Goal: Transaction & Acquisition: Purchase product/service

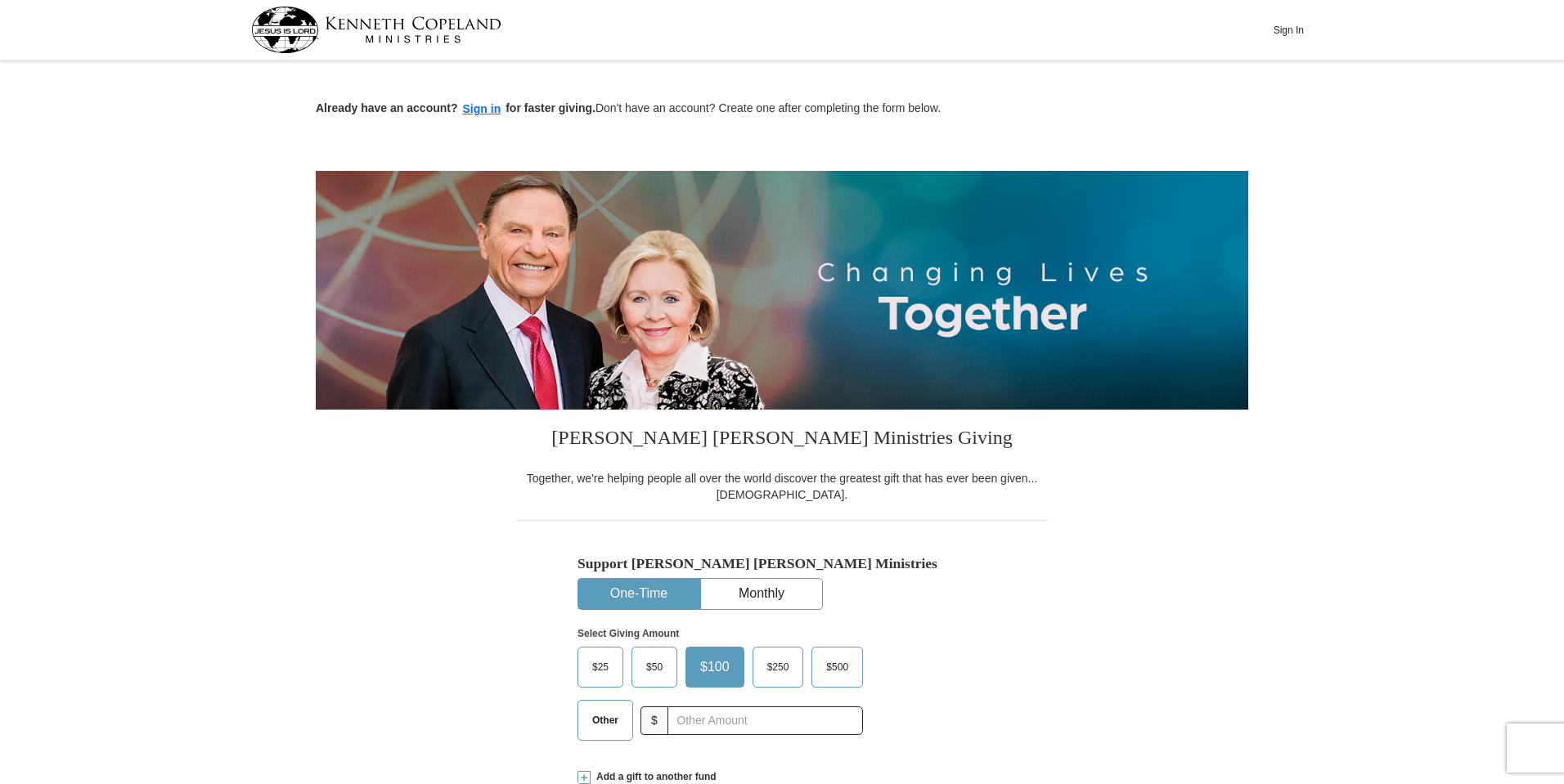
click at [610, 708] on span "Other" at bounding box center [606, 720] width 43 height 25
click at [0, 0] on input "Other" at bounding box center [0, 0] width 0 height 0
click at [703, 707] on input "text" at bounding box center [765, 721] width 182 height 29
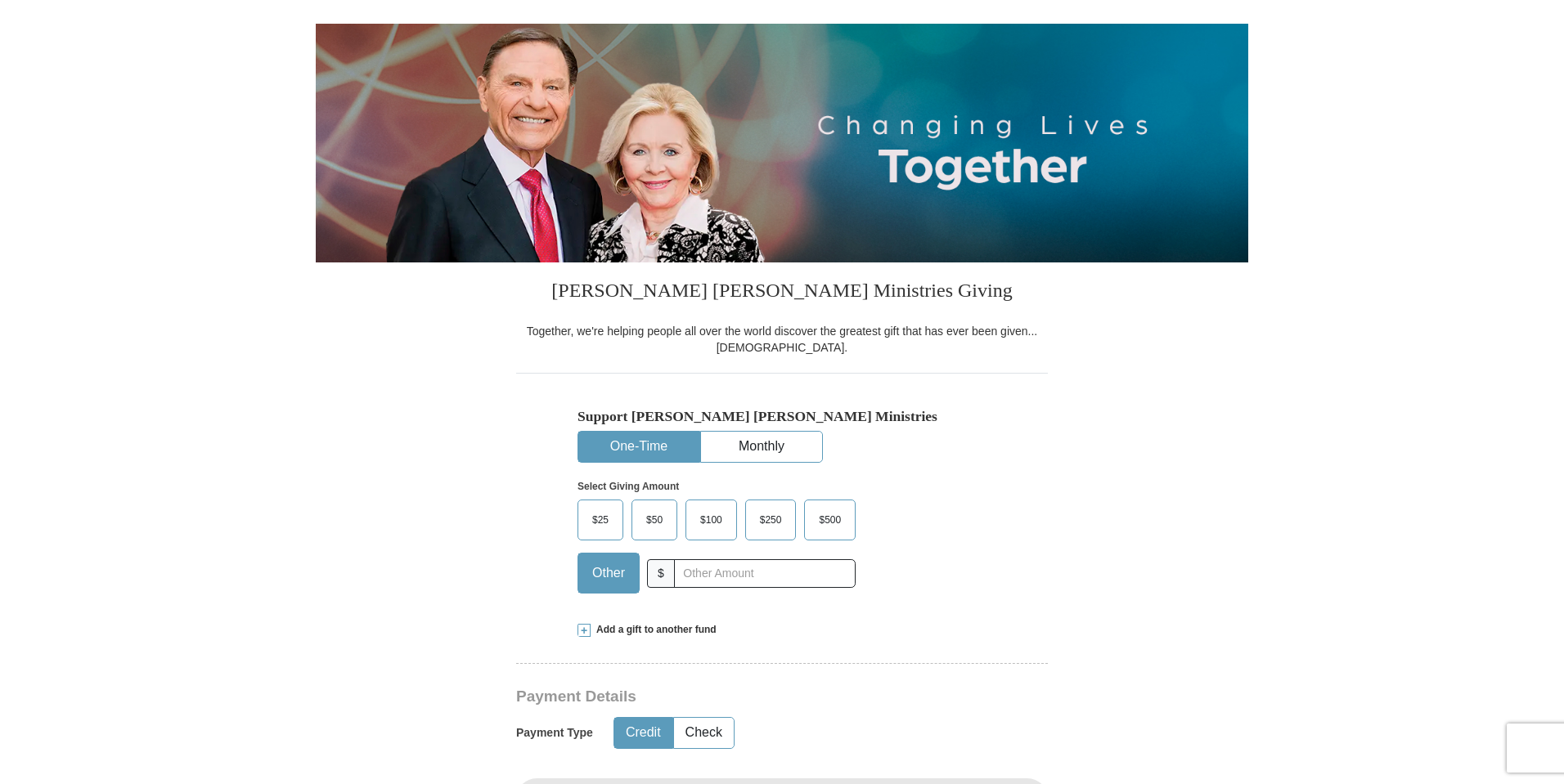
click at [918, 583] on div "Select Giving Amount Amount must be a valid number The total gift cannot be les…" at bounding box center [782, 534] width 409 height 143
click at [745, 572] on input "text" at bounding box center [765, 574] width 182 height 29
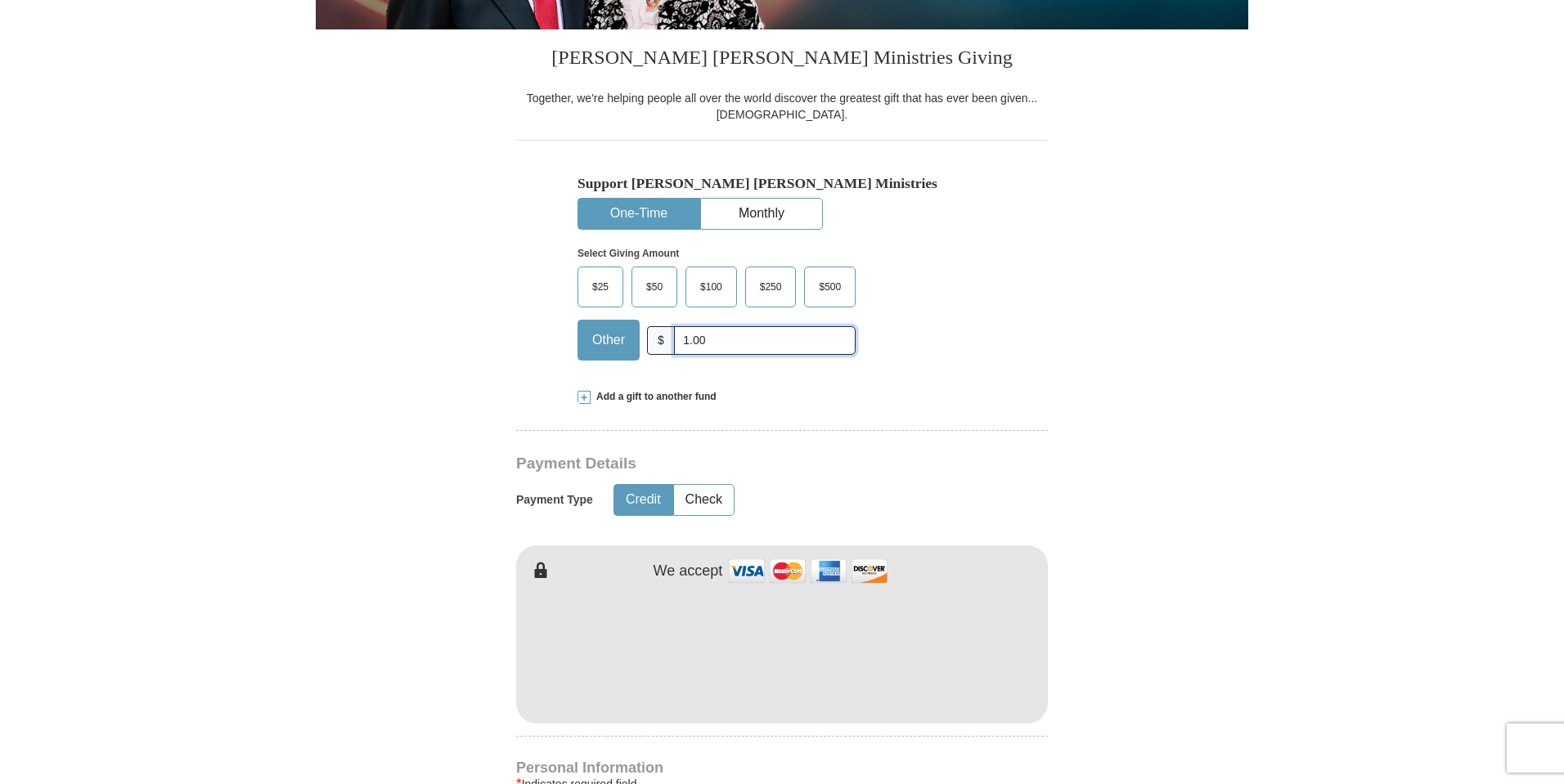
scroll to position [441, 0]
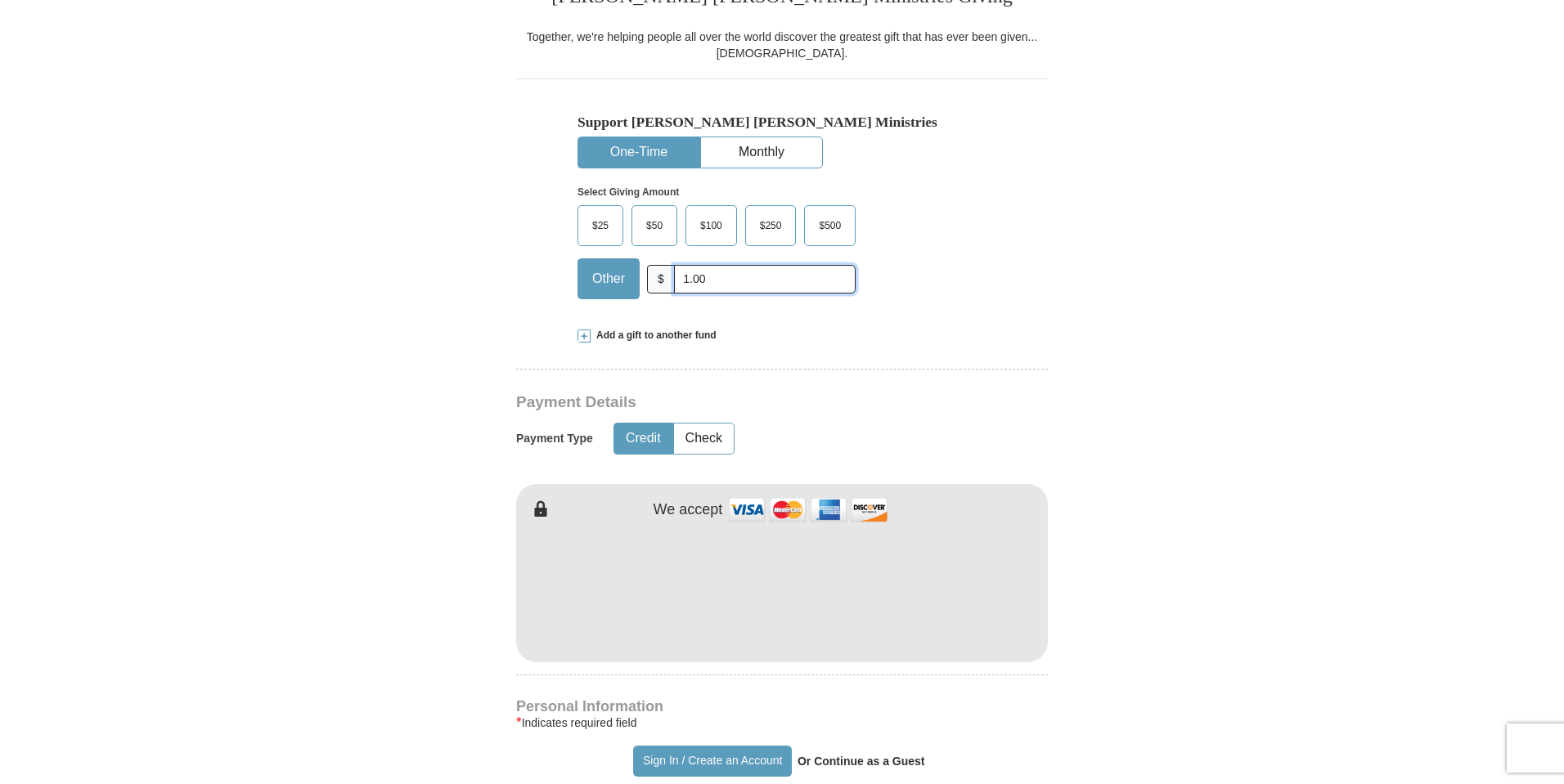
type input "1.00"
type input "Angus"
type input "Brooks"
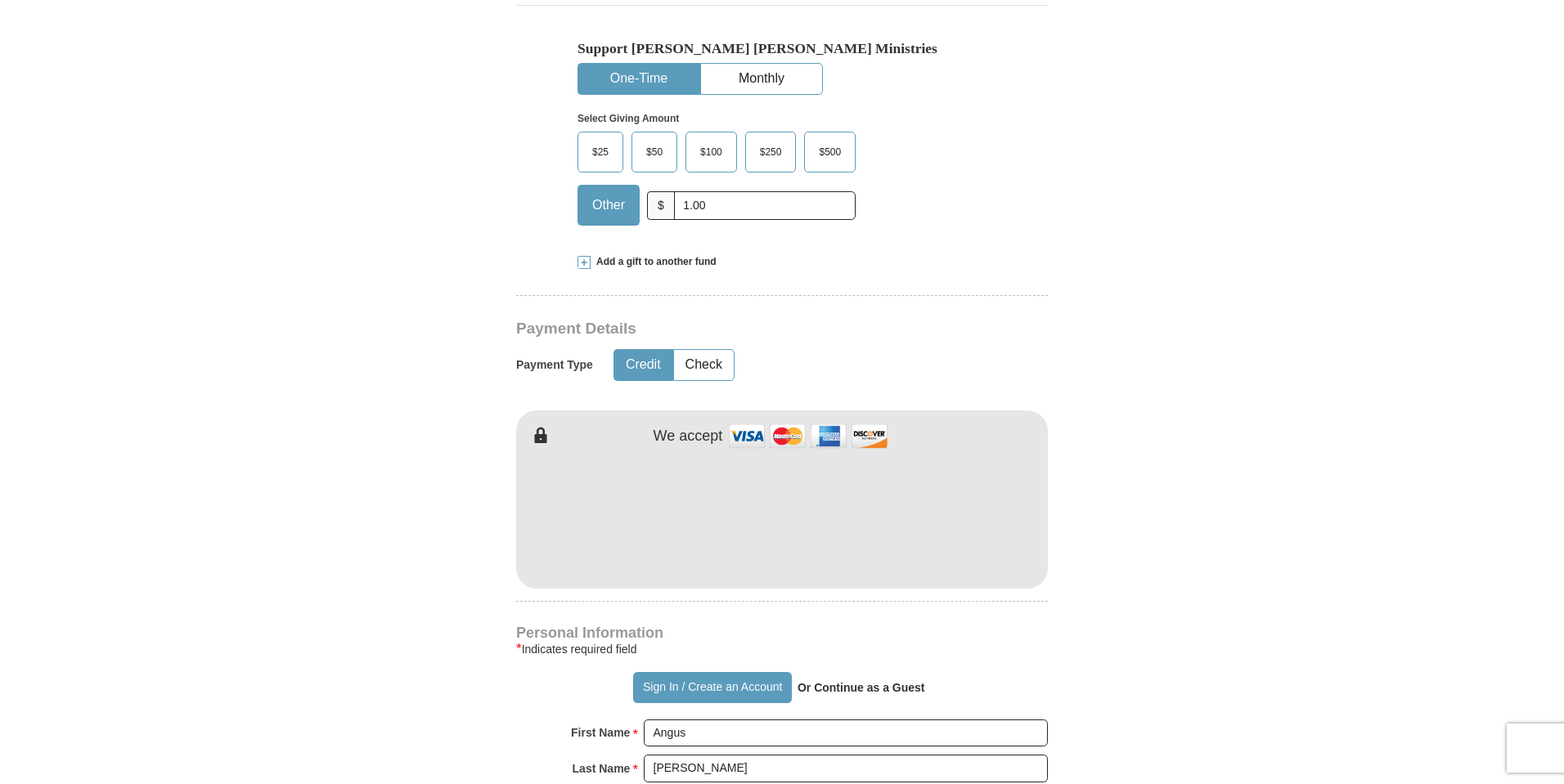
scroll to position [736, 0]
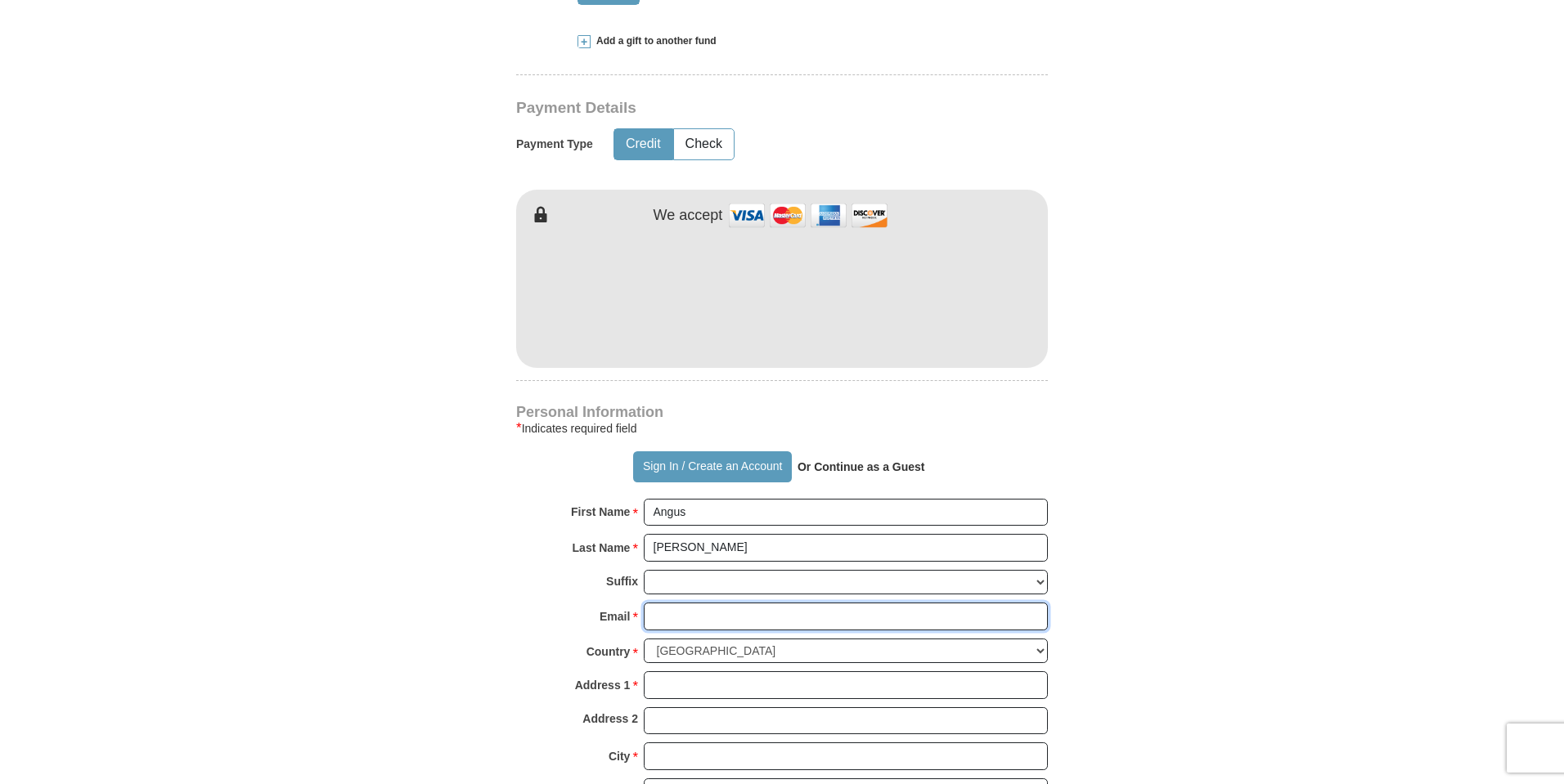
click at [796, 615] on input "Email *" at bounding box center [845, 616] width 404 height 28
type input "angusbrooks@gmail.com"
type input "1358 New York Ave"
type input "Apartment 1B"
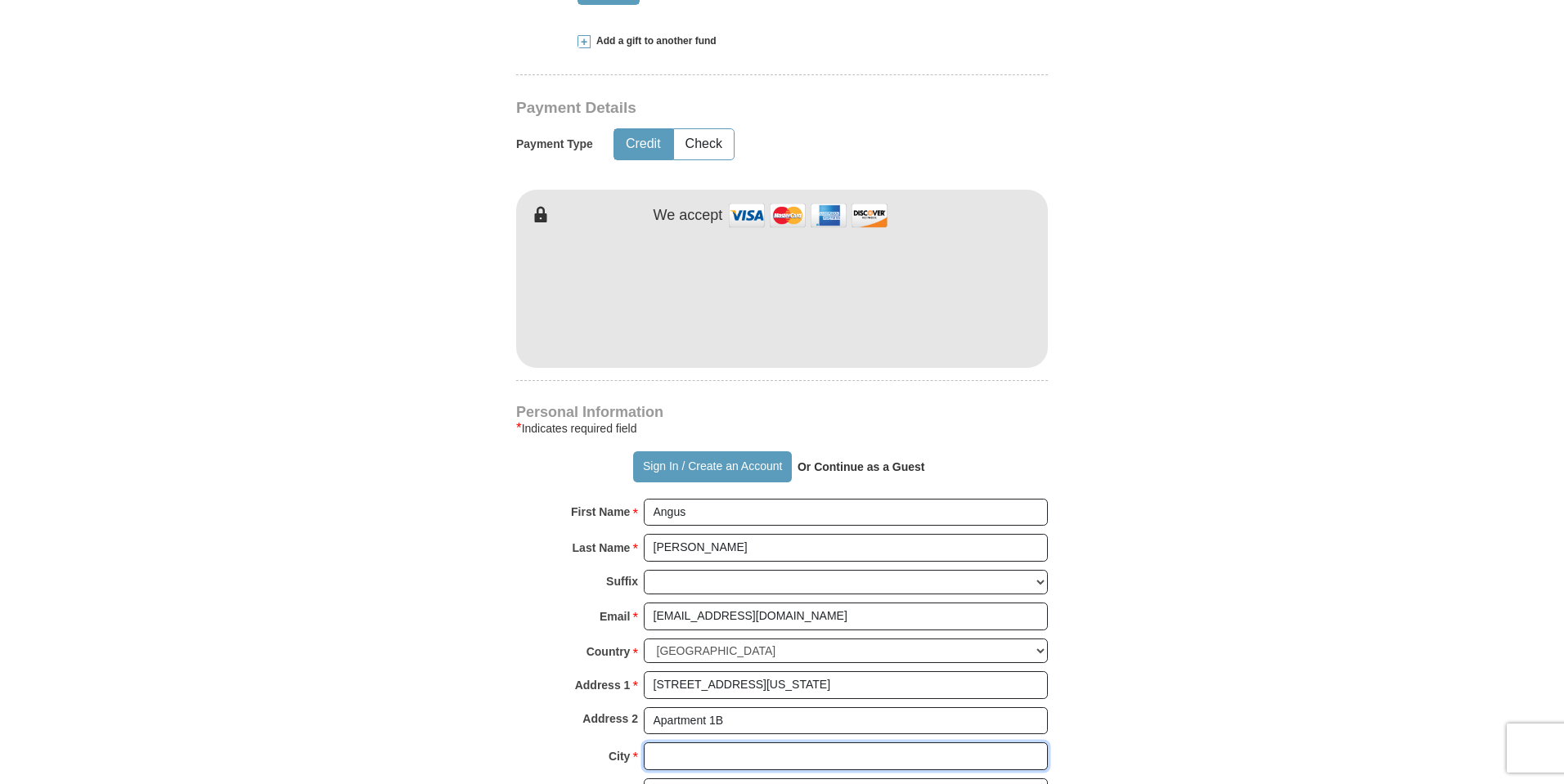
type input "Brooklyn"
select select "NY"
type input "11210"
type input "3473654089"
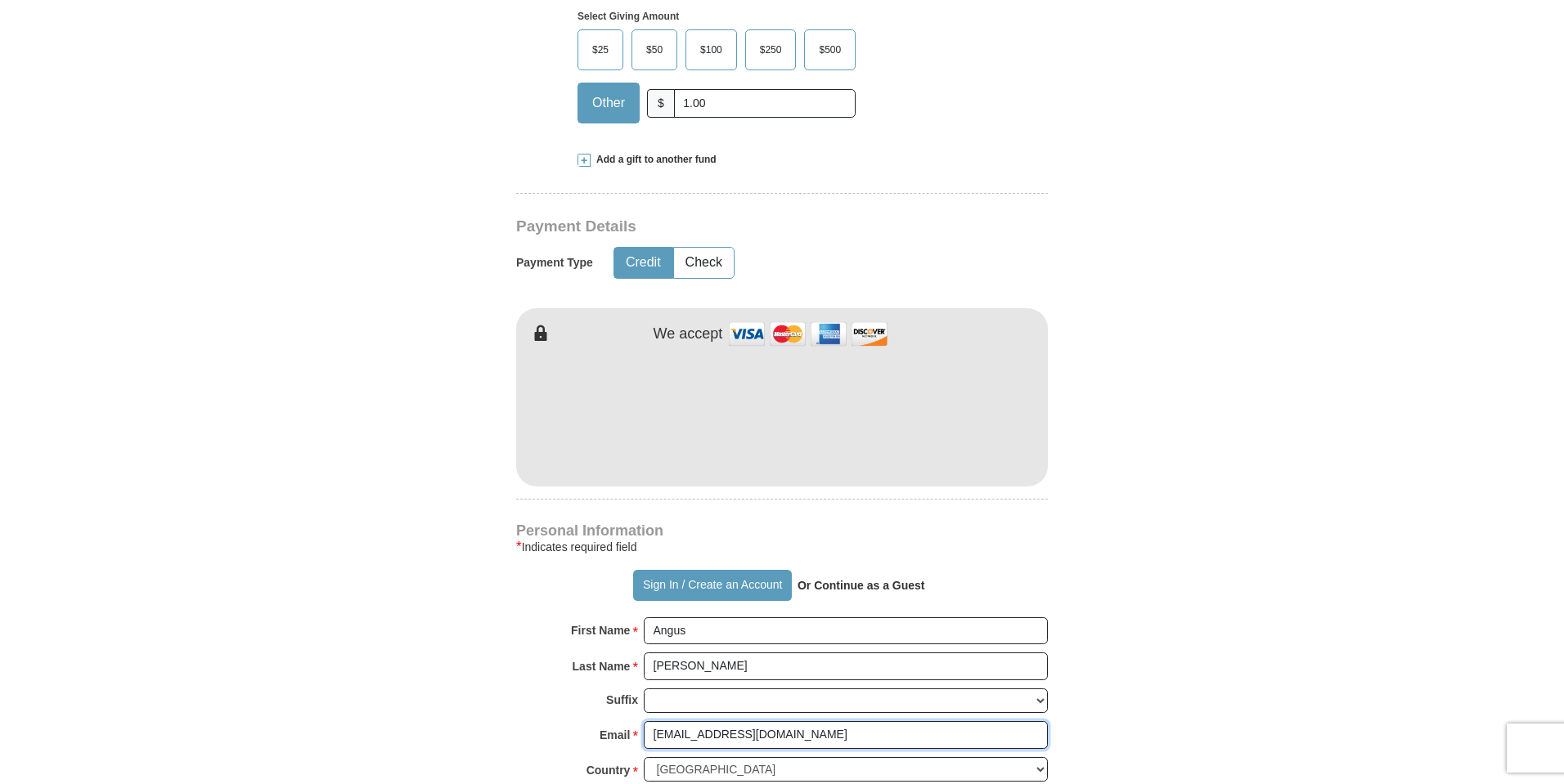
scroll to position [589, 0]
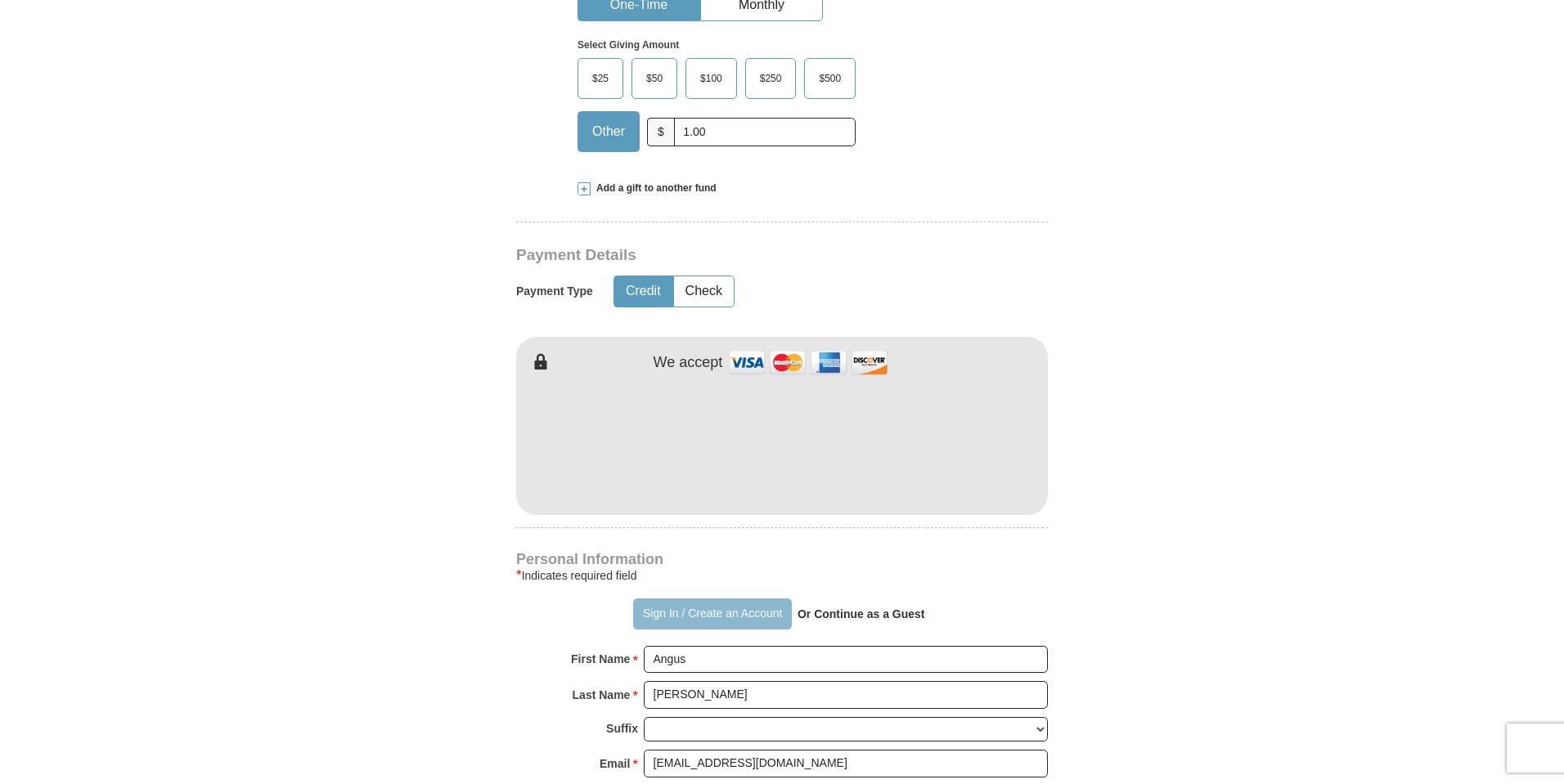
click at [736, 611] on button "Sign In / Create an Account" at bounding box center [712, 614] width 158 height 31
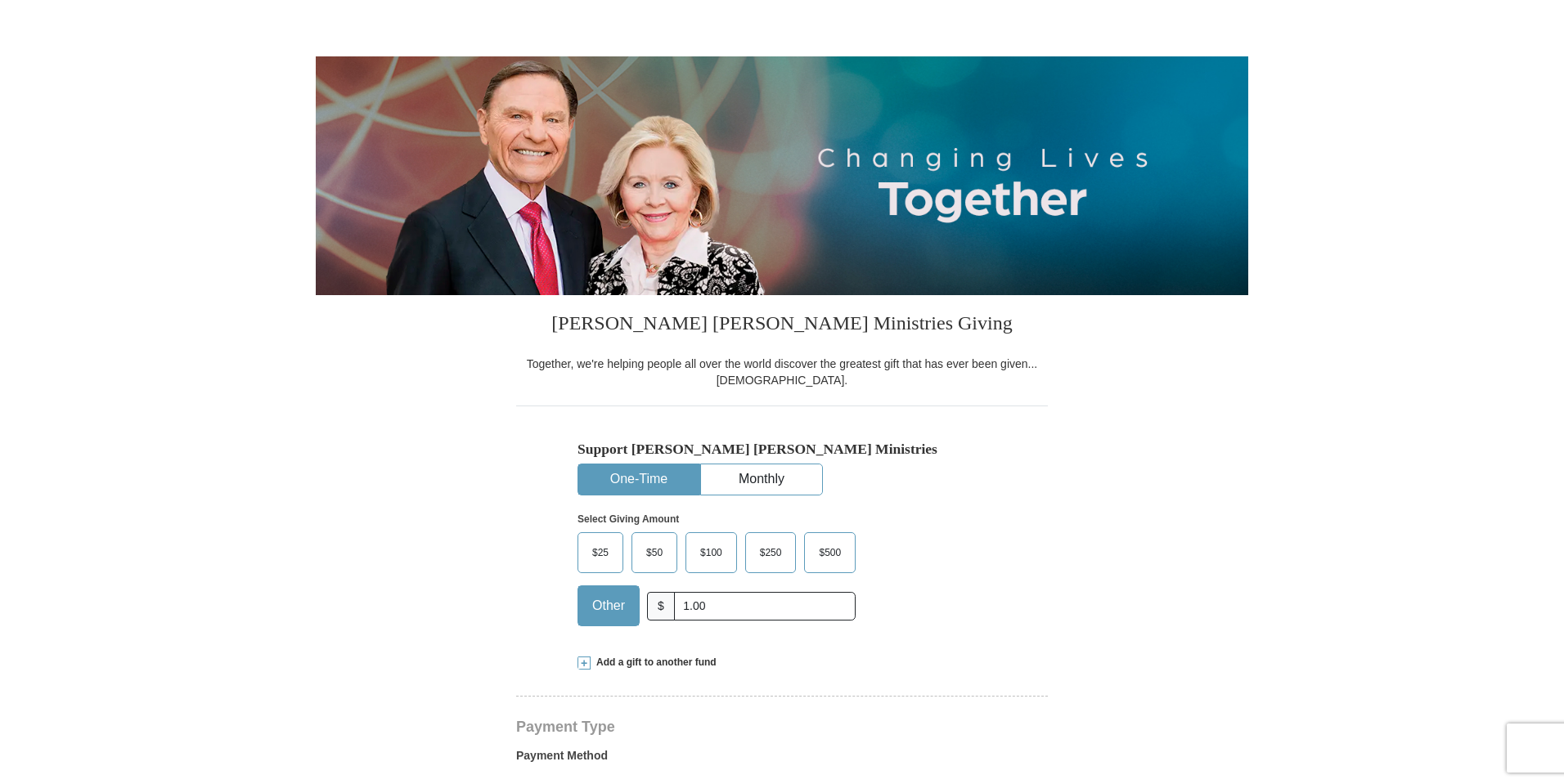
select select "NY"
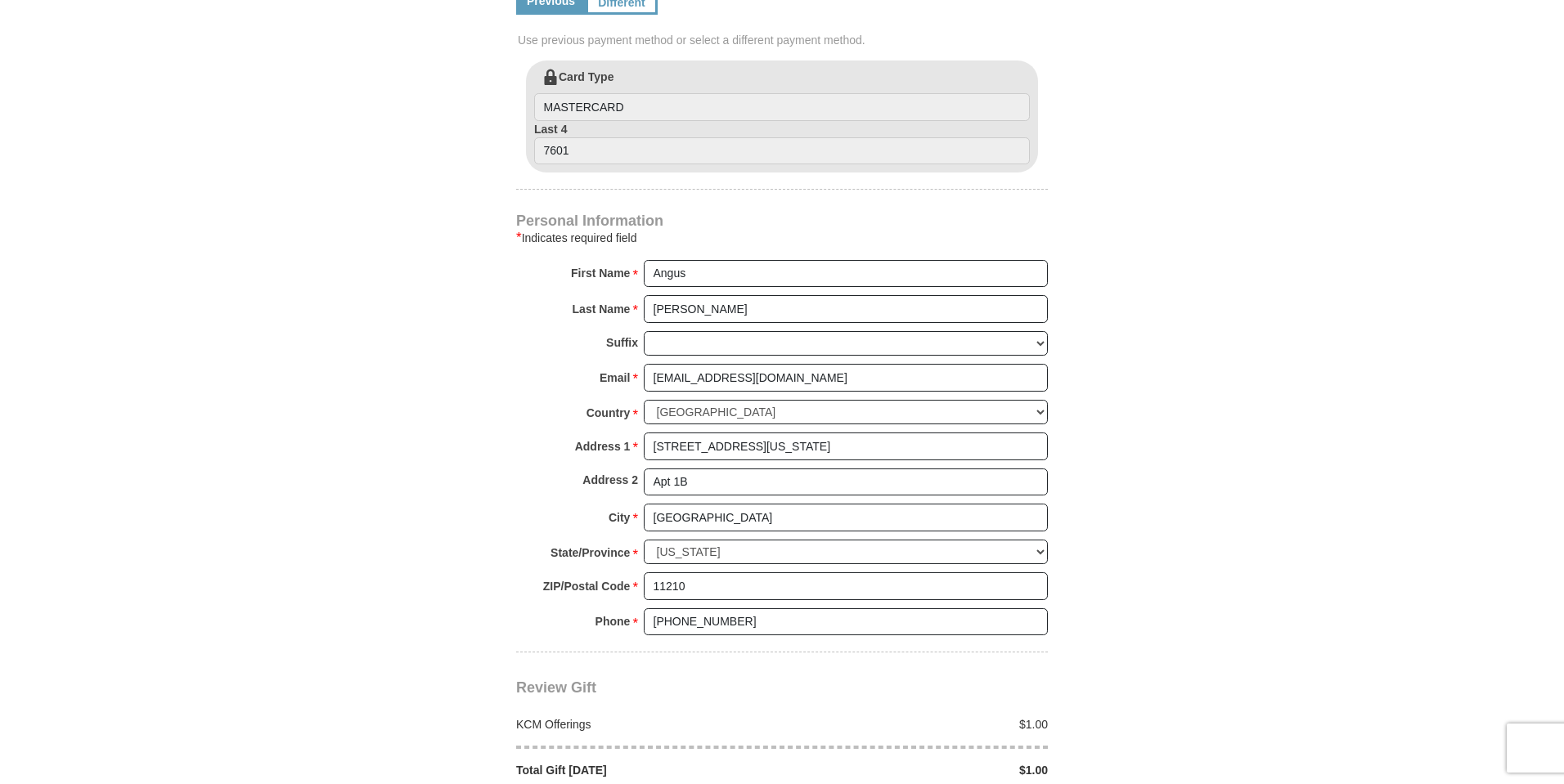
scroll to position [1325, 0]
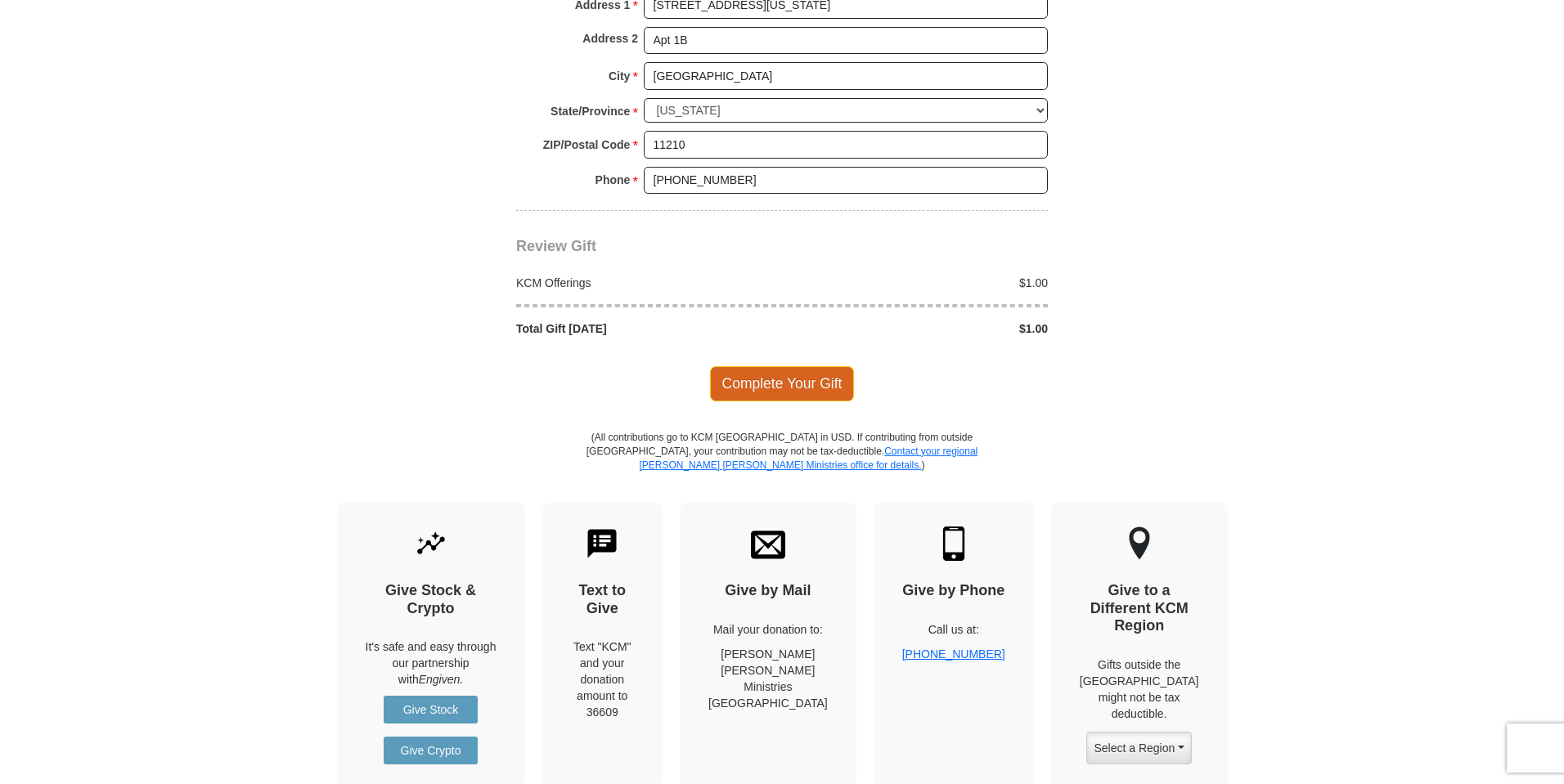
click at [787, 369] on span "Complete Your Gift" at bounding box center [782, 383] width 145 height 34
